Goal: Find specific page/section: Find specific page/section

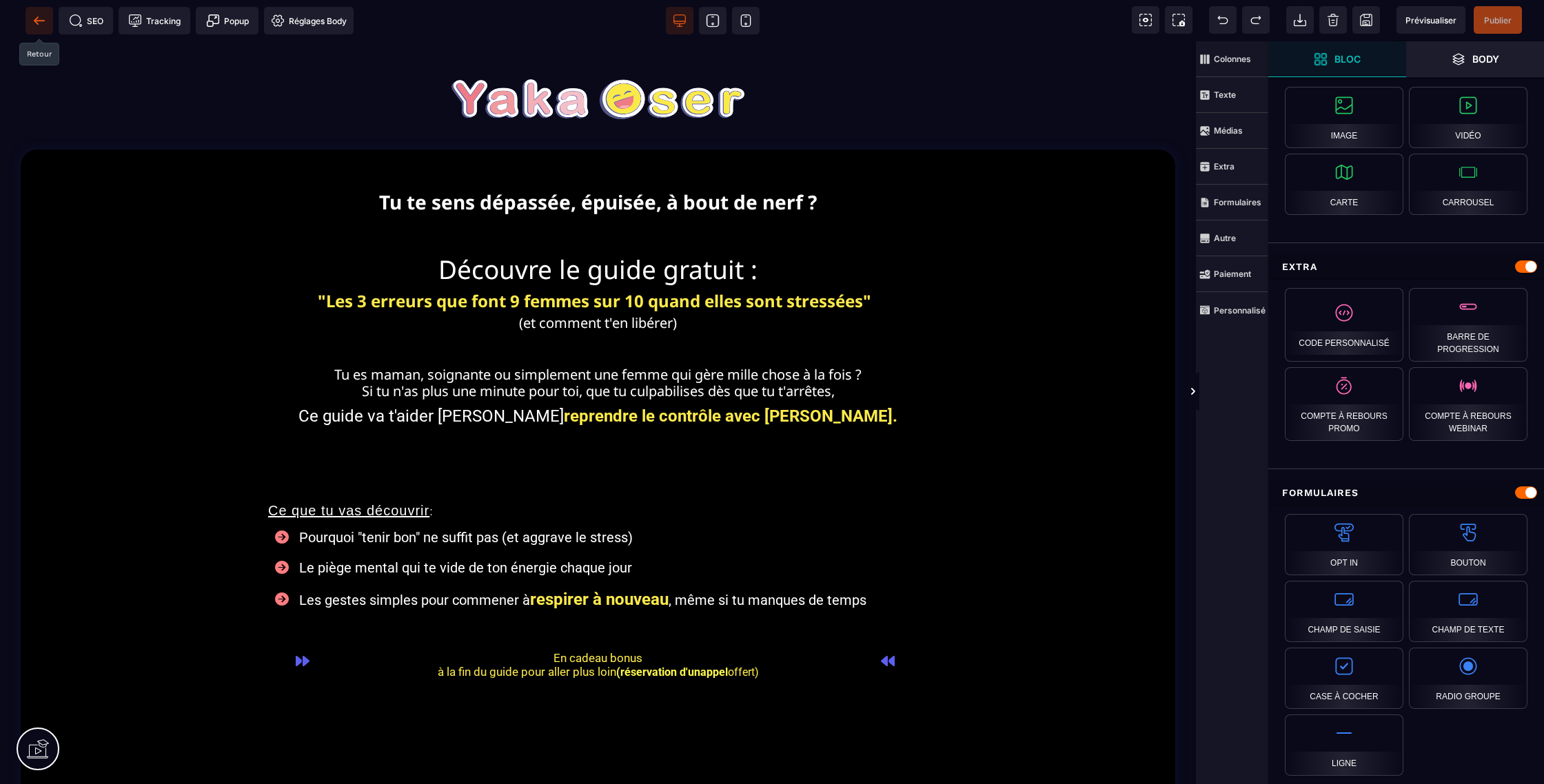
click at [44, 17] on icon at bounding box center [39, 21] width 14 height 14
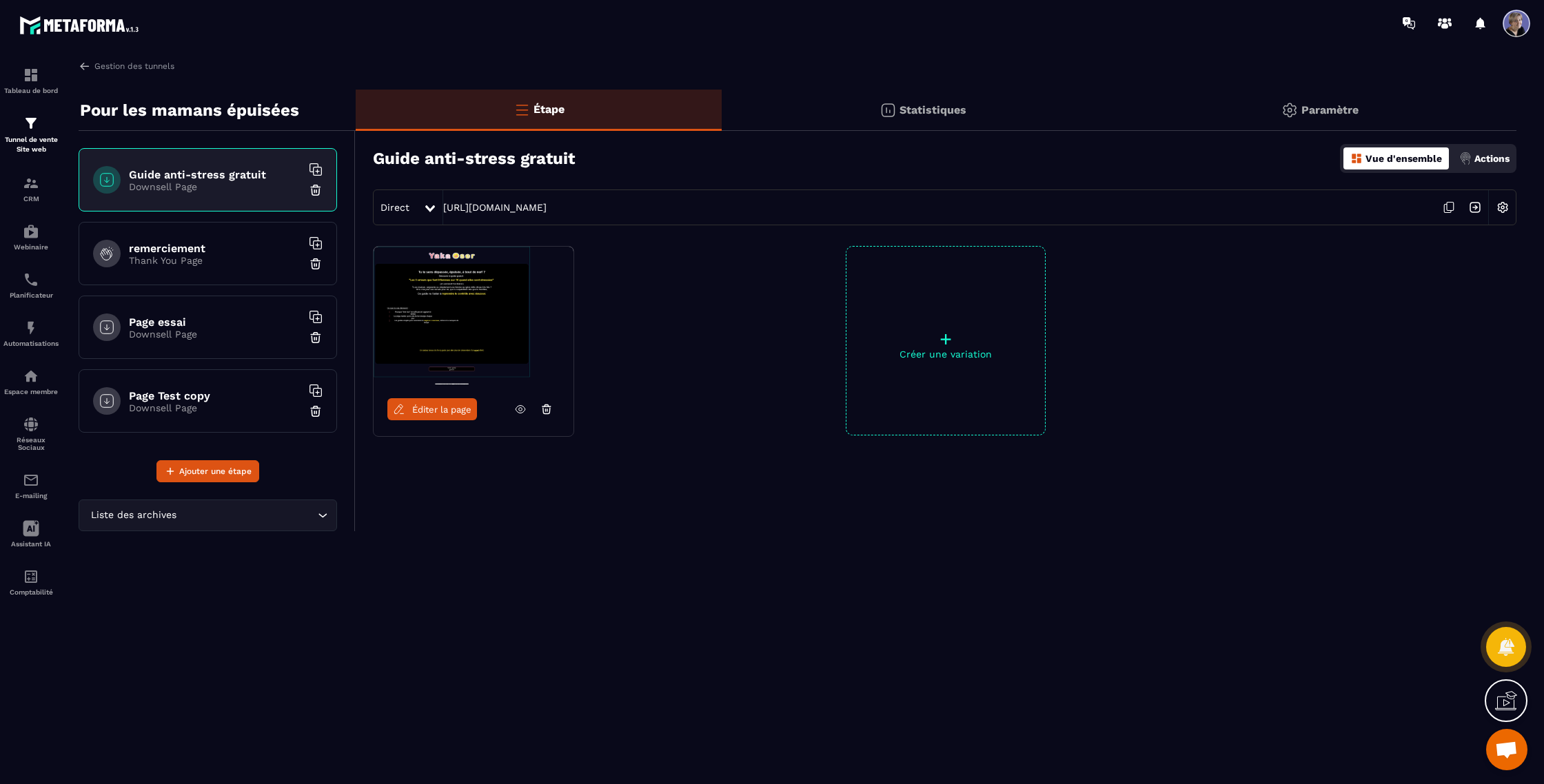
click at [457, 316] on img at bounding box center [473, 316] width 200 height 138
click at [430, 417] on link "Éditer la page" at bounding box center [432, 409] width 90 height 22
